Goal: Communication & Community: Answer question/provide support

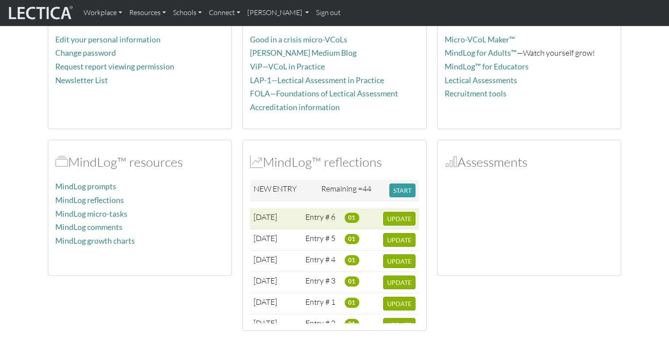
click at [353, 218] on span "01" at bounding box center [352, 218] width 15 height 10
click at [392, 219] on span "UPDATE" at bounding box center [399, 219] width 24 height 8
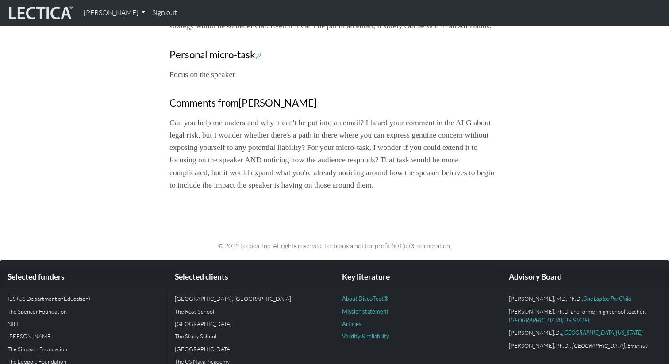
scroll to position [607, 0]
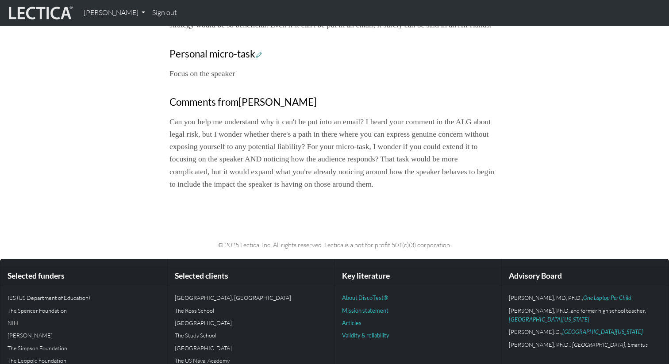
click at [285, 190] on p "Can you help me understand why it can't be put into an email? I heard your comm…" at bounding box center [334, 152] width 330 height 75
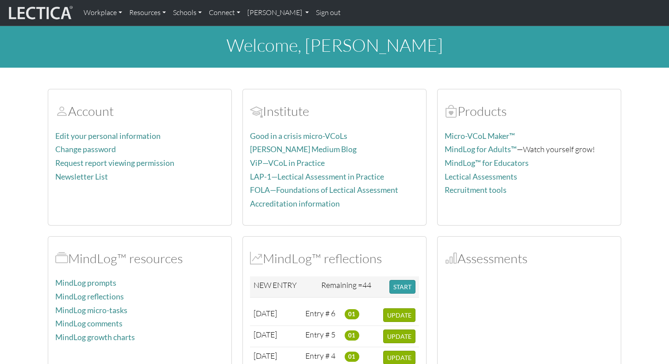
scroll to position [96, 0]
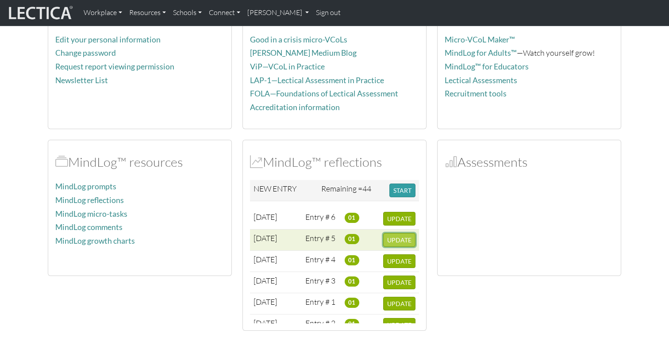
click at [395, 241] on span "UPDATE" at bounding box center [399, 240] width 24 height 8
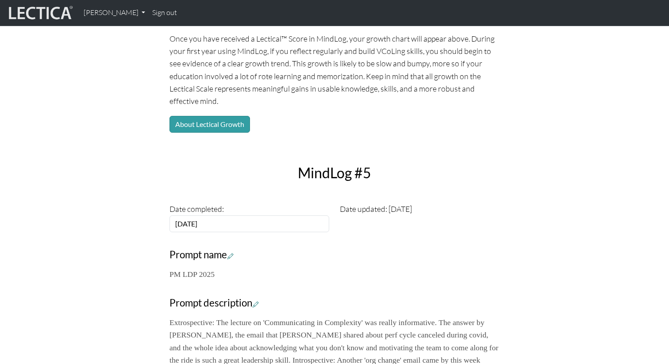
scroll to position [86, 0]
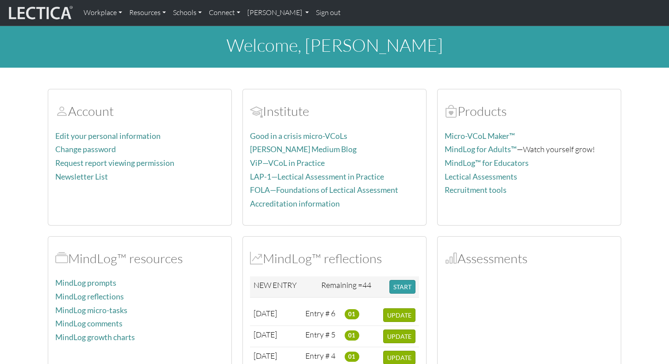
scroll to position [96, 0]
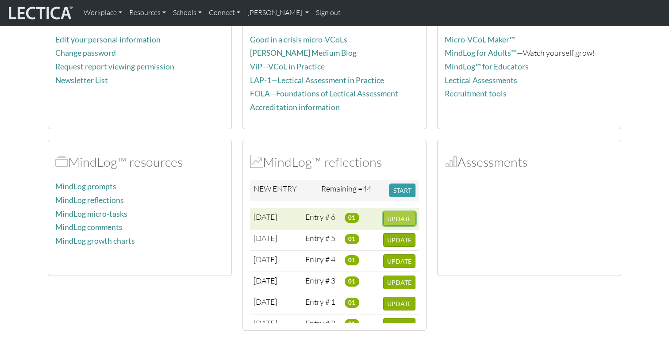
click at [396, 220] on span "UPDATE" at bounding box center [399, 219] width 24 height 8
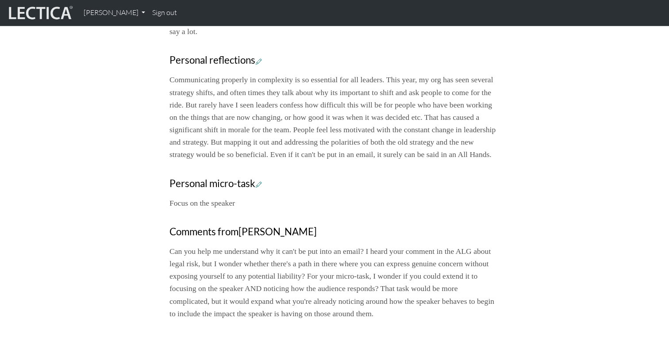
scroll to position [497, 0]
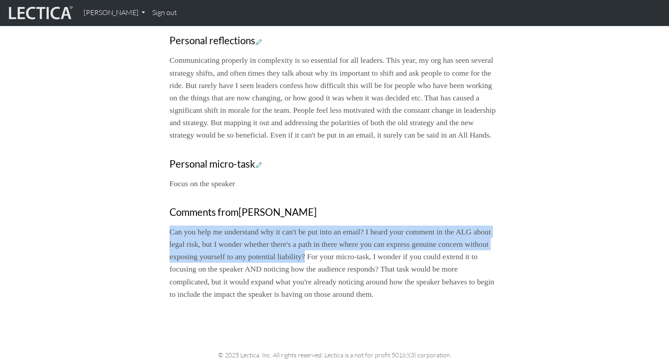
drag, startPoint x: 404, startPoint y: 272, endPoint x: 166, endPoint y: 240, distance: 239.7
copy p "Can you help me understand why it can't be put into an email? I heard your comm…"
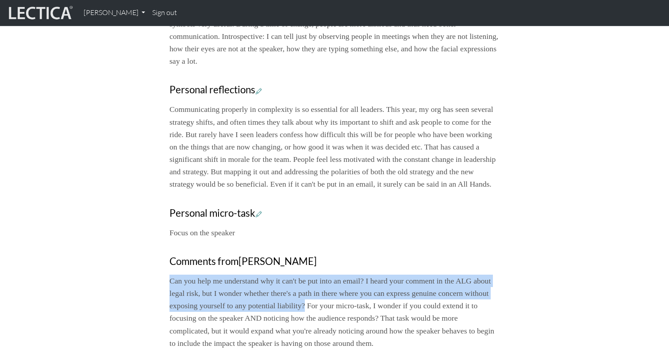
scroll to position [392, 0]
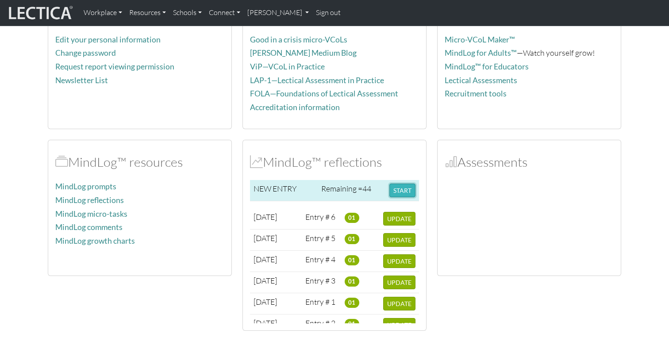
click at [406, 194] on button "START" at bounding box center [402, 191] width 26 height 14
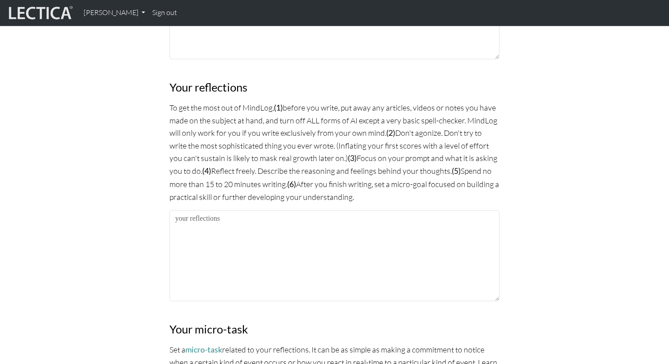
scroll to position [580, 0]
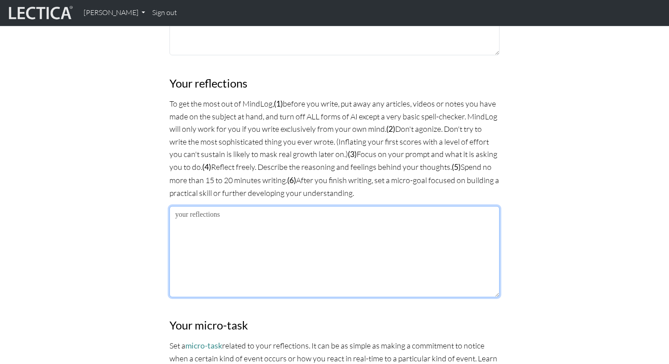
click at [253, 243] on textarea at bounding box center [334, 251] width 330 height 91
paste textarea "Can you help me understand why it can't be put into an email? I heard your comm…"
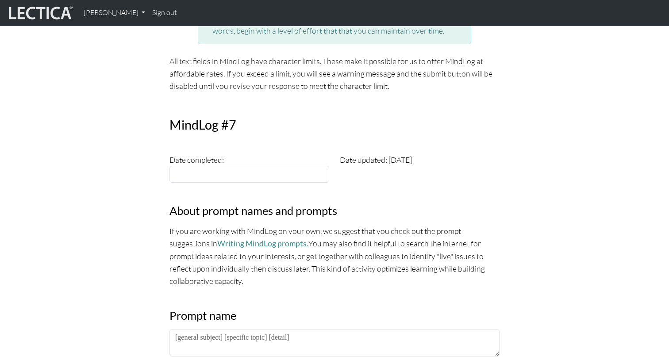
scroll to position [173, 0]
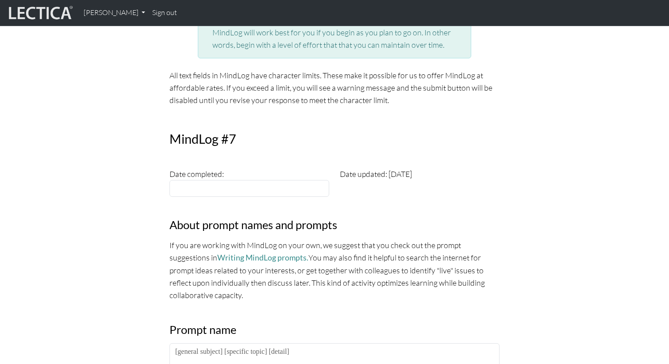
type textarea "Wanted to answer Nic's question here: Can you help me understand why it can't b…"
type input "[DATE]"
click at [213, 191] on input "[DATE]" at bounding box center [249, 188] width 160 height 17
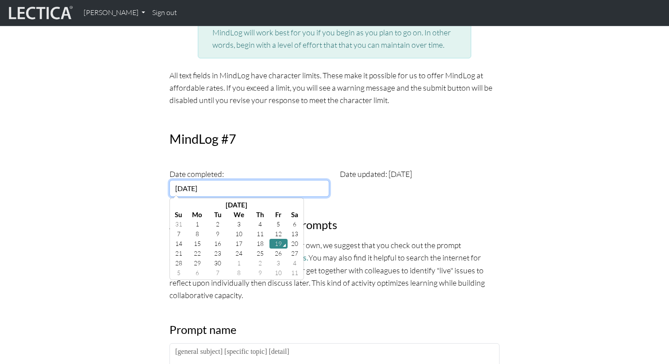
click at [276, 245] on td "19" at bounding box center [278, 244] width 19 height 10
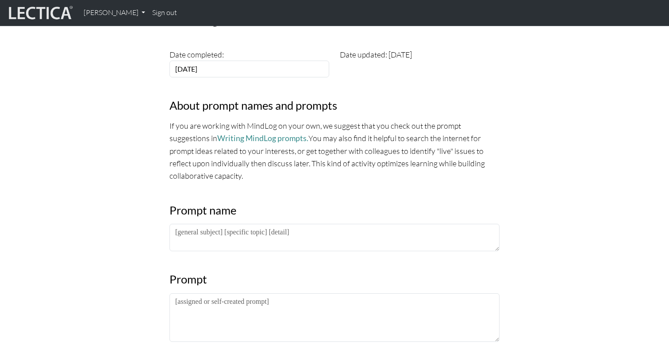
scroll to position [298, 0]
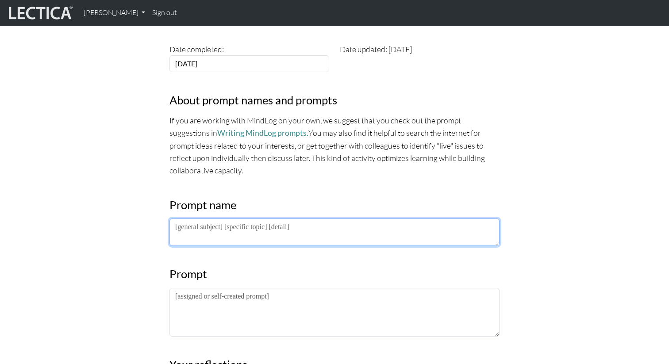
click at [219, 231] on textarea at bounding box center [334, 232] width 330 height 27
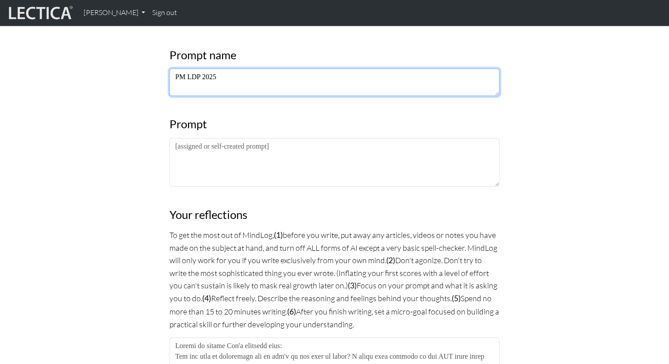
scroll to position [451, 0]
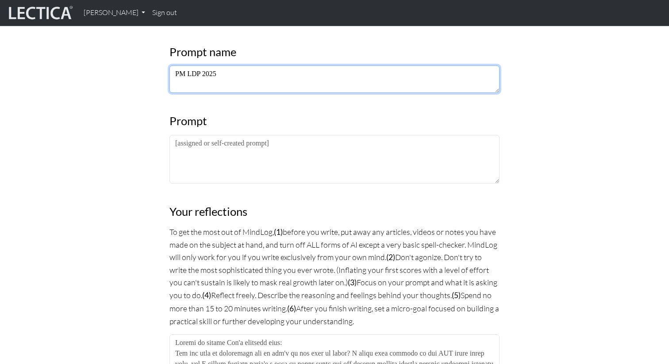
type textarea "PM LDP 2025"
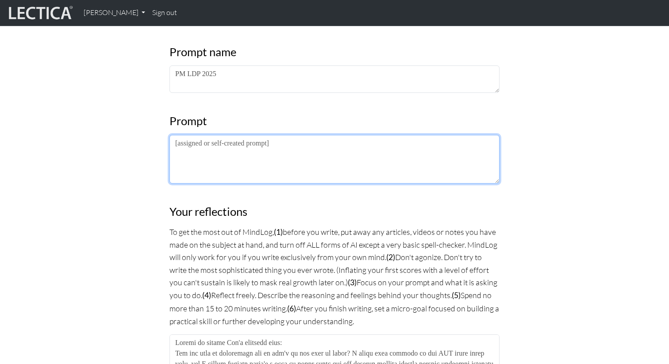
click at [226, 154] on textarea at bounding box center [334, 159] width 330 height 49
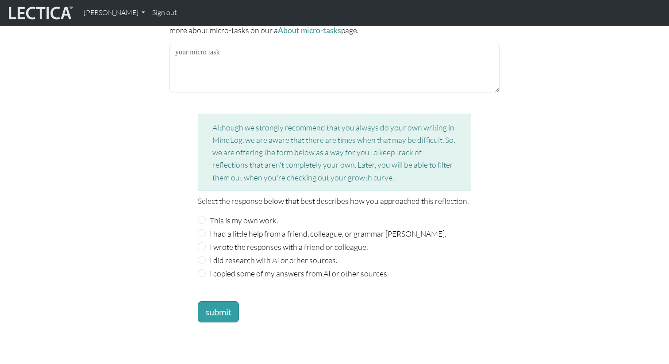
scroll to position [924, 0]
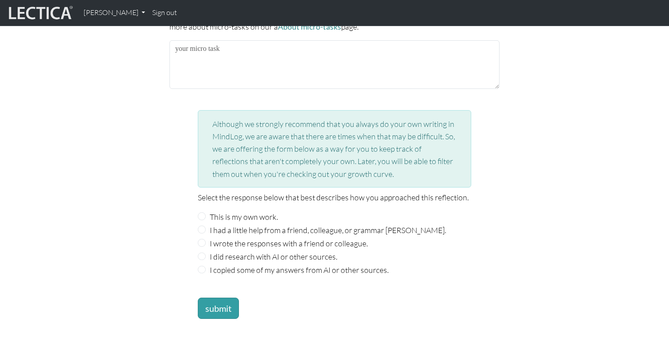
type textarea "Addressing Nic's comments from the previous log entry."
click at [204, 212] on input "This is my own work." at bounding box center [202, 216] width 8 height 8
radio input "true"
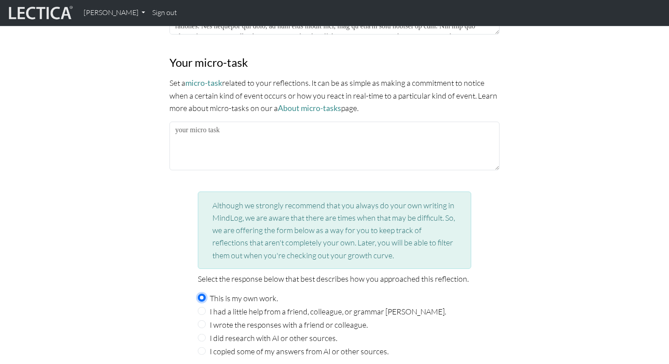
scroll to position [836, 0]
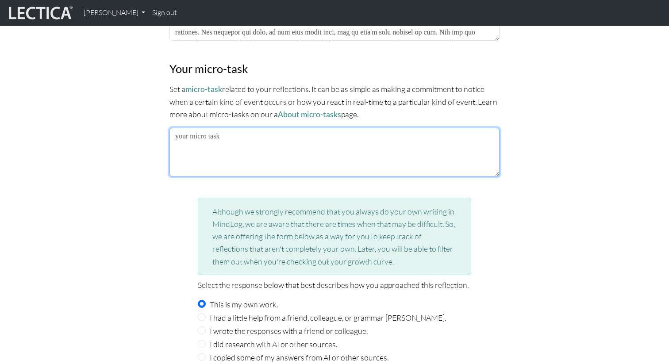
click at [209, 145] on textarea at bounding box center [334, 152] width 330 height 49
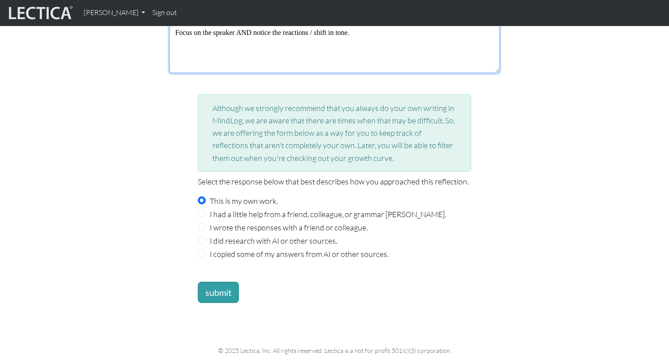
scroll to position [947, 0]
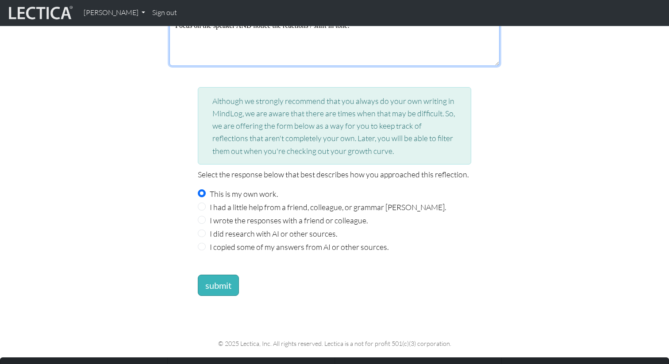
type textarea "Focus on the speaker AND notice the reactions / shift in tone."
click at [225, 277] on button "submit" at bounding box center [218, 285] width 41 height 21
